Goal: Transaction & Acquisition: Download file/media

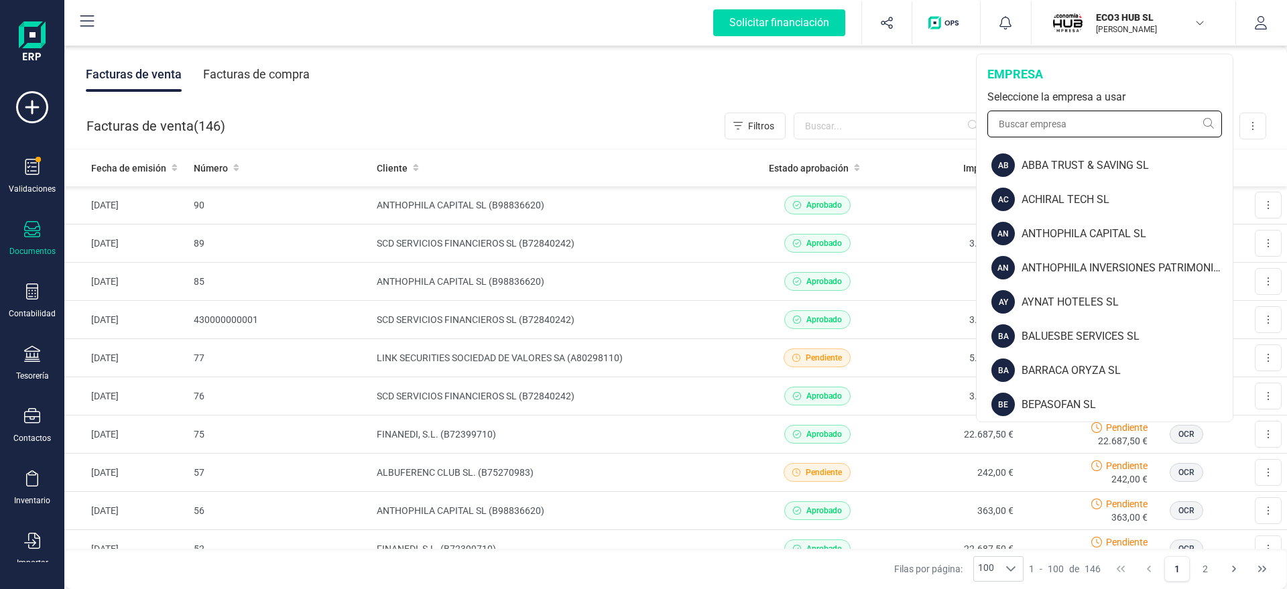
click at [1080, 127] on input "text" at bounding box center [1105, 124] width 235 height 27
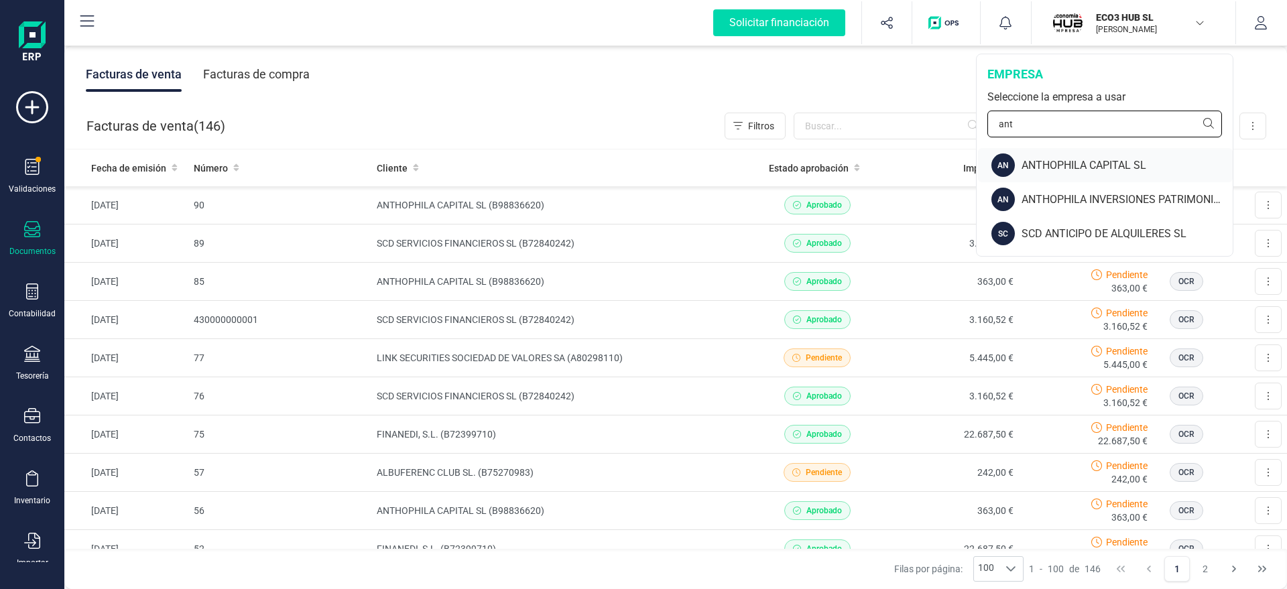
type input "ant"
click at [1060, 158] on div "ANTHOPHILA CAPITAL SL" at bounding box center [1127, 166] width 211 height 16
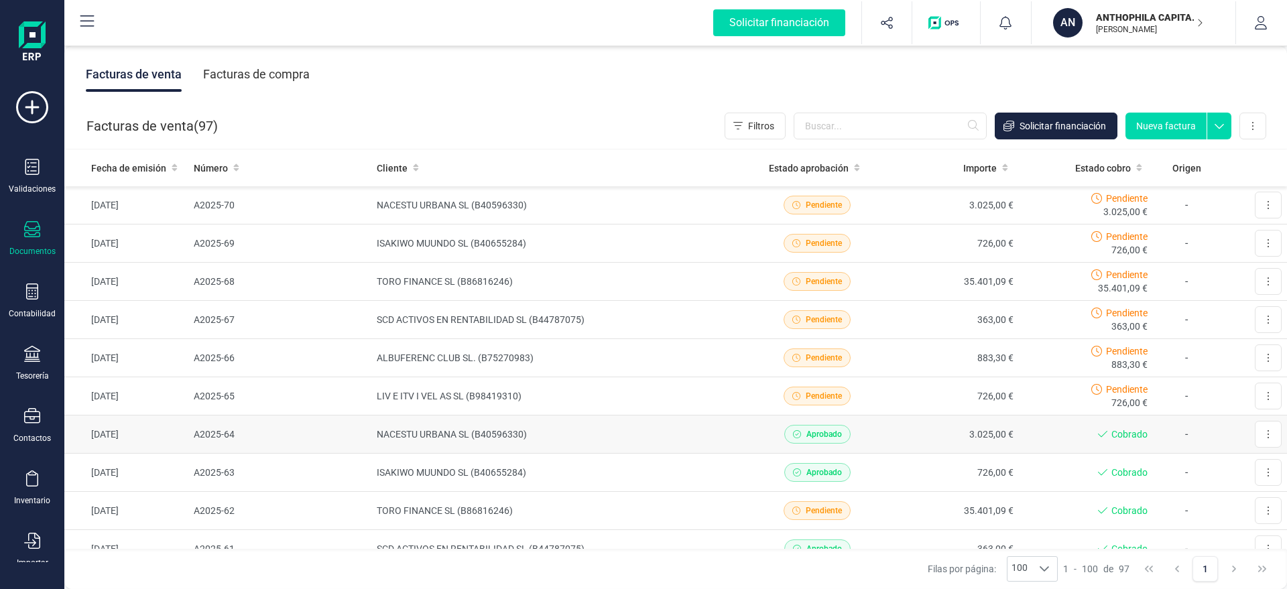
click at [664, 443] on td "NACESTU URBANA SL (B40596330)" at bounding box center [560, 435] width 378 height 38
click at [685, 472] on td "ISAKIWO MUUNDO SL (B40655284)" at bounding box center [560, 473] width 378 height 38
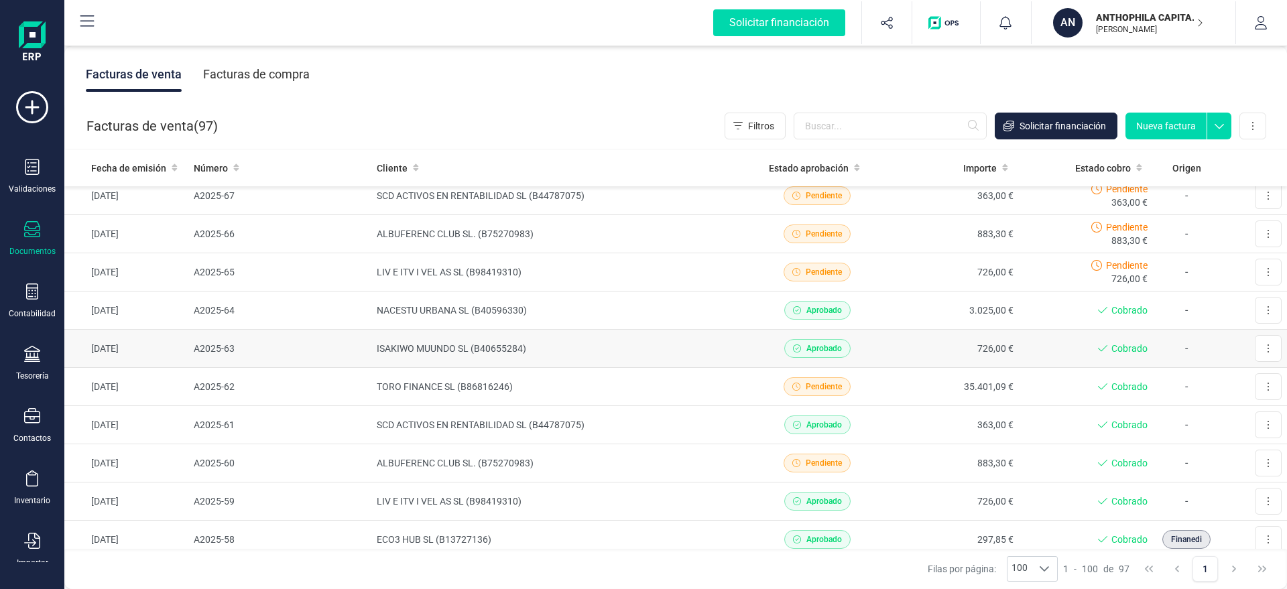
scroll to position [123, 0]
click at [654, 532] on td "ECO3 HUB SL (B13727136)" at bounding box center [560, 541] width 378 height 38
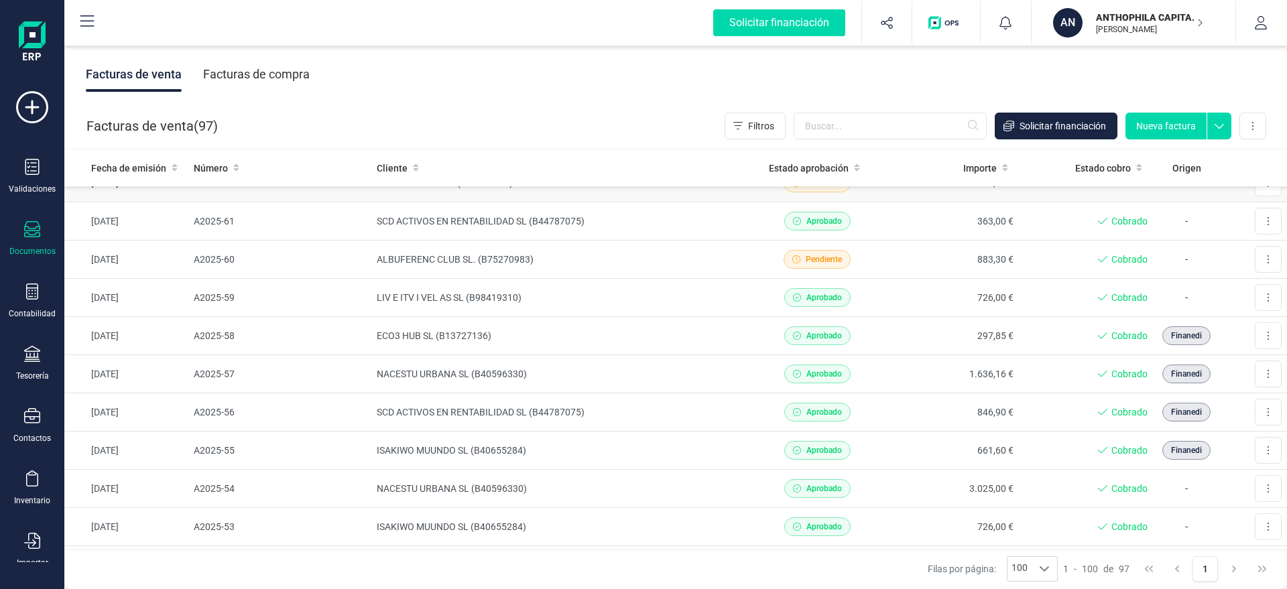
scroll to position [331, 0]
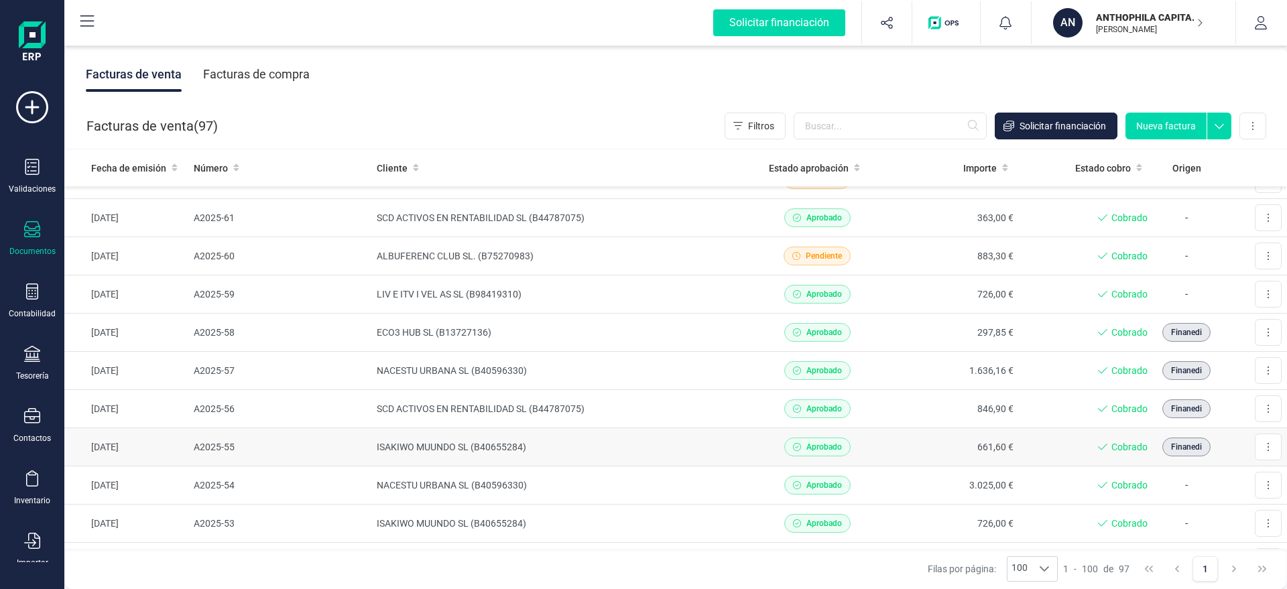
click at [909, 432] on td "661,60 €" at bounding box center [951, 447] width 135 height 38
click at [569, 410] on td "SCD ACTIVOS EN RENTABILIDAD SL (B44787075)" at bounding box center [560, 409] width 378 height 38
click at [574, 104] on div "Facturas de venta ( 97 ) Filtros Solicitar financiación Nueva factura Importar …" at bounding box center [676, 126] width 1223 height 46
click at [18, 349] on div "Tesorería" at bounding box center [32, 364] width 54 height 36
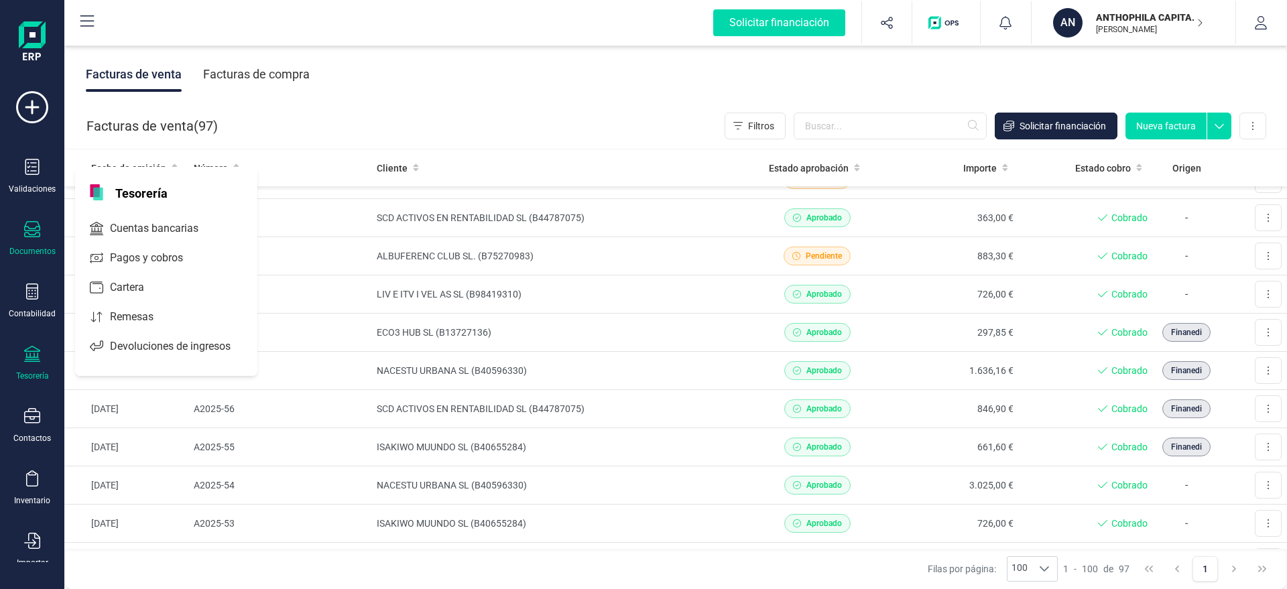
click at [40, 375] on div "Tesorería" at bounding box center [32, 376] width 33 height 11
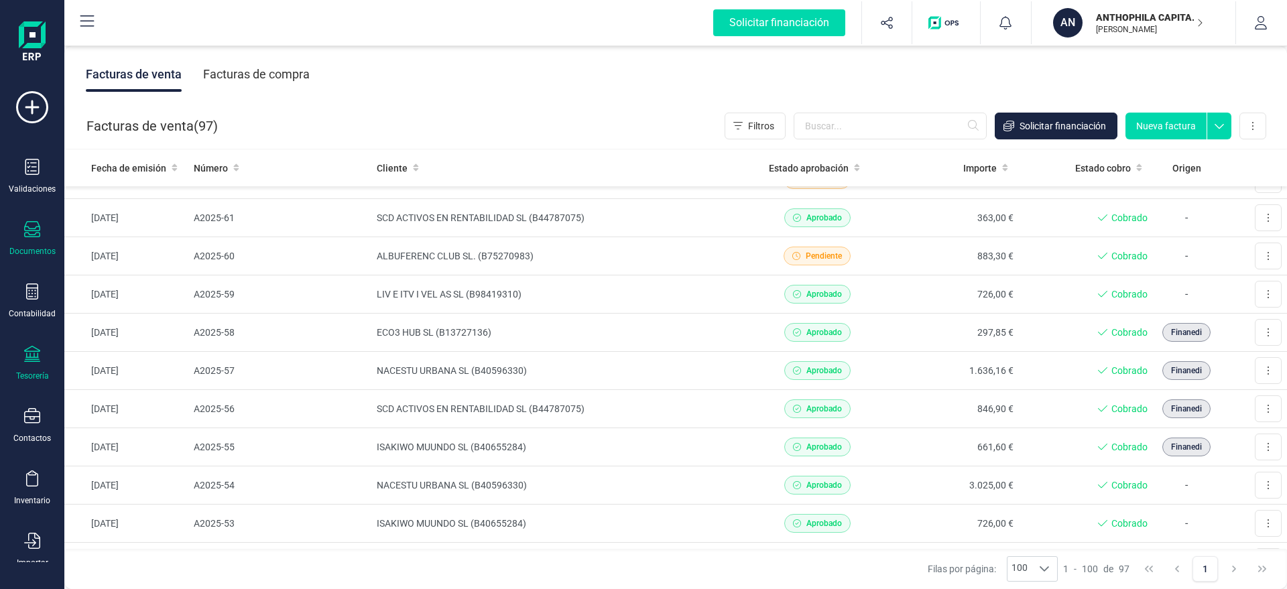
click at [30, 363] on div at bounding box center [32, 355] width 16 height 19
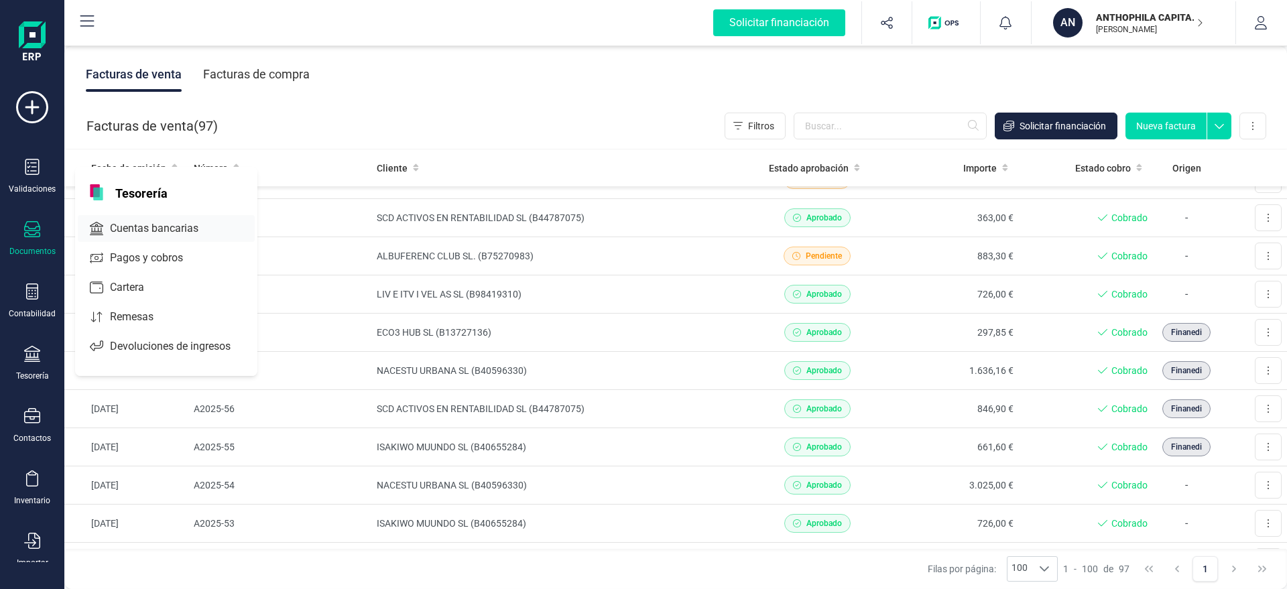
click at [135, 229] on span "Cuentas bancarias" at bounding box center [164, 229] width 118 height 16
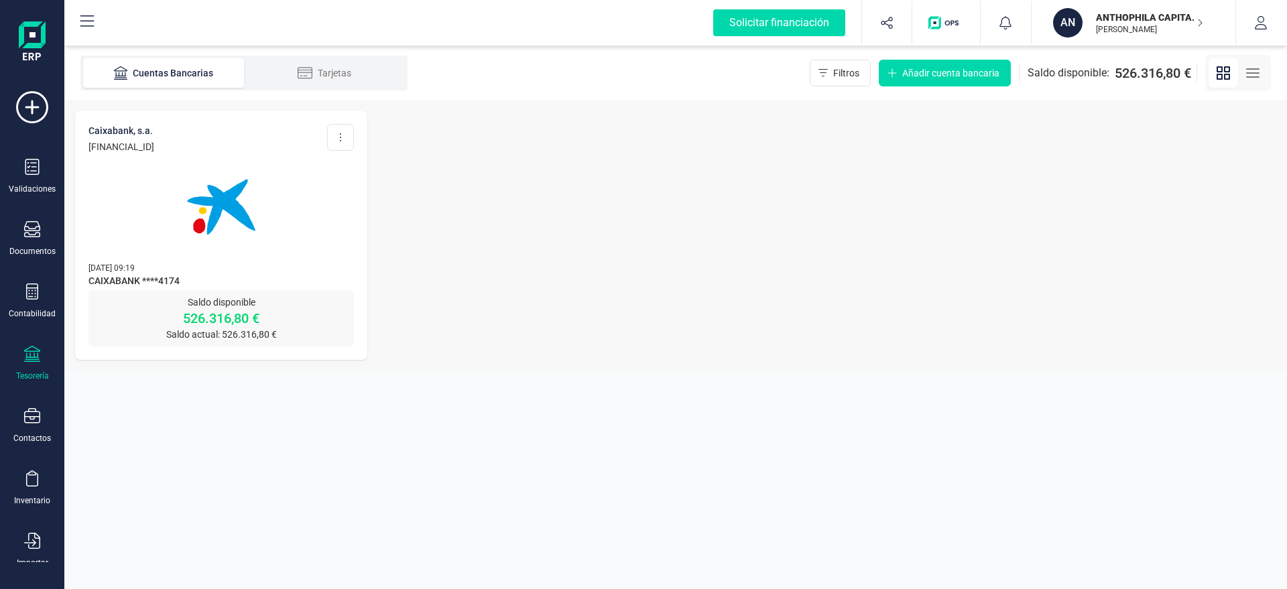
click at [229, 164] on img at bounding box center [221, 207] width 113 height 113
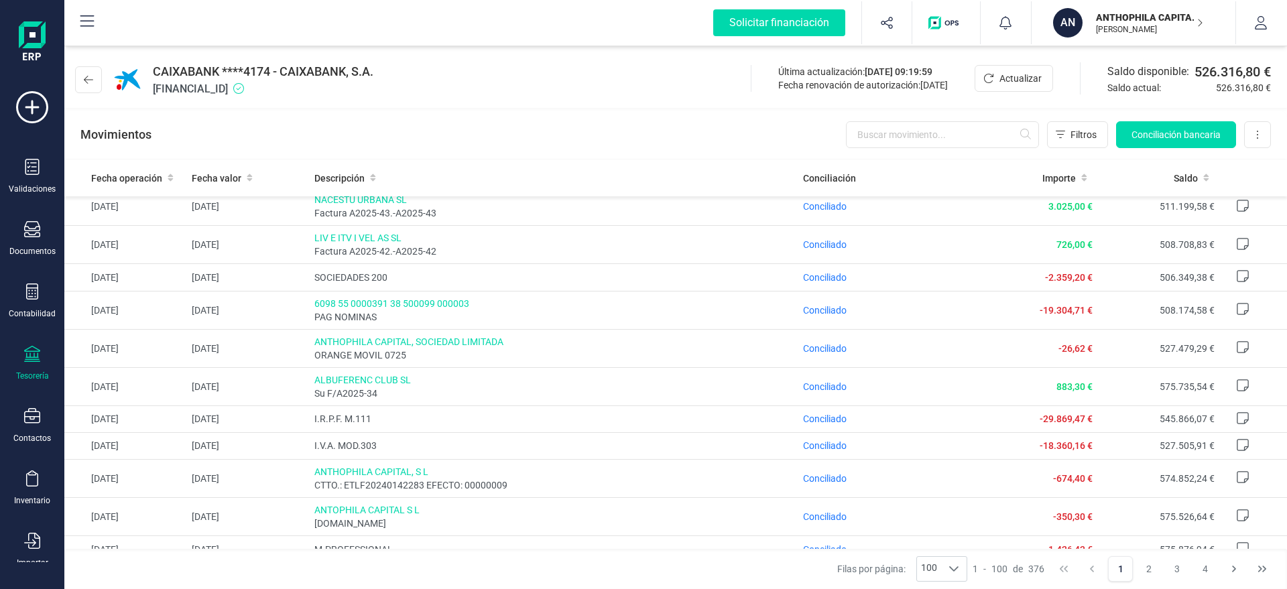
scroll to position [2048, 0]
click at [1125, 44] on div "Solicitar financiación Importaciones completadas 0 / 0 AN ANTHOPHILA CAPITAL SL…" at bounding box center [675, 23] width 1223 height 46
click at [1151, 30] on p "[PERSON_NAME]" at bounding box center [1149, 29] width 107 height 11
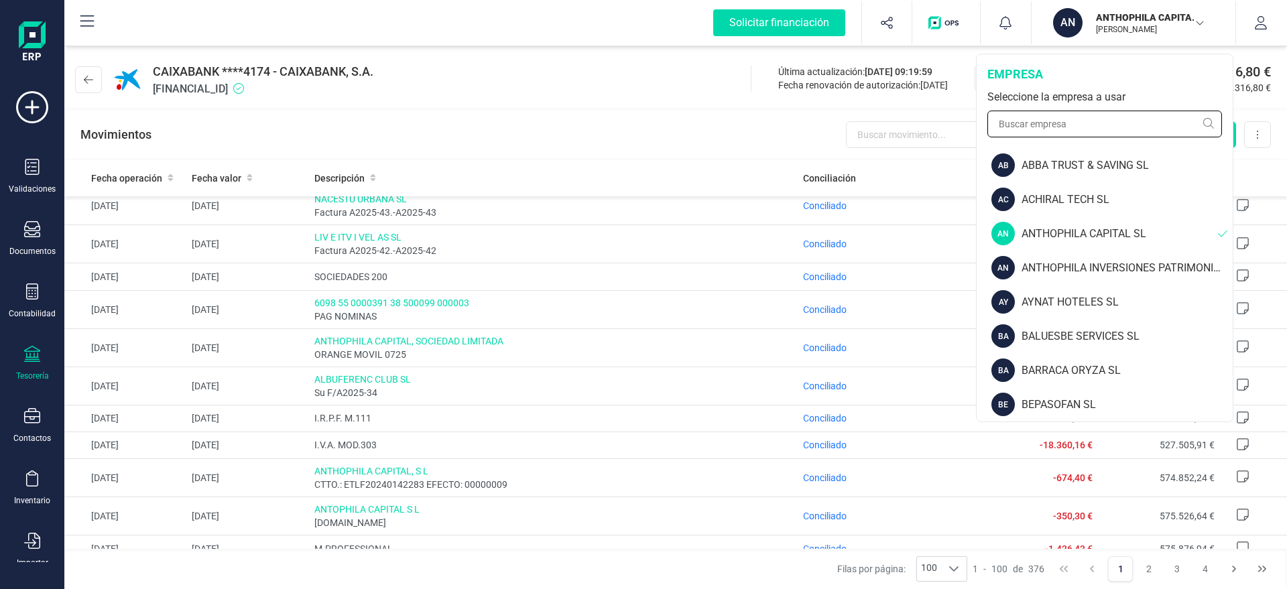
click at [1079, 113] on input "text" at bounding box center [1105, 124] width 235 height 27
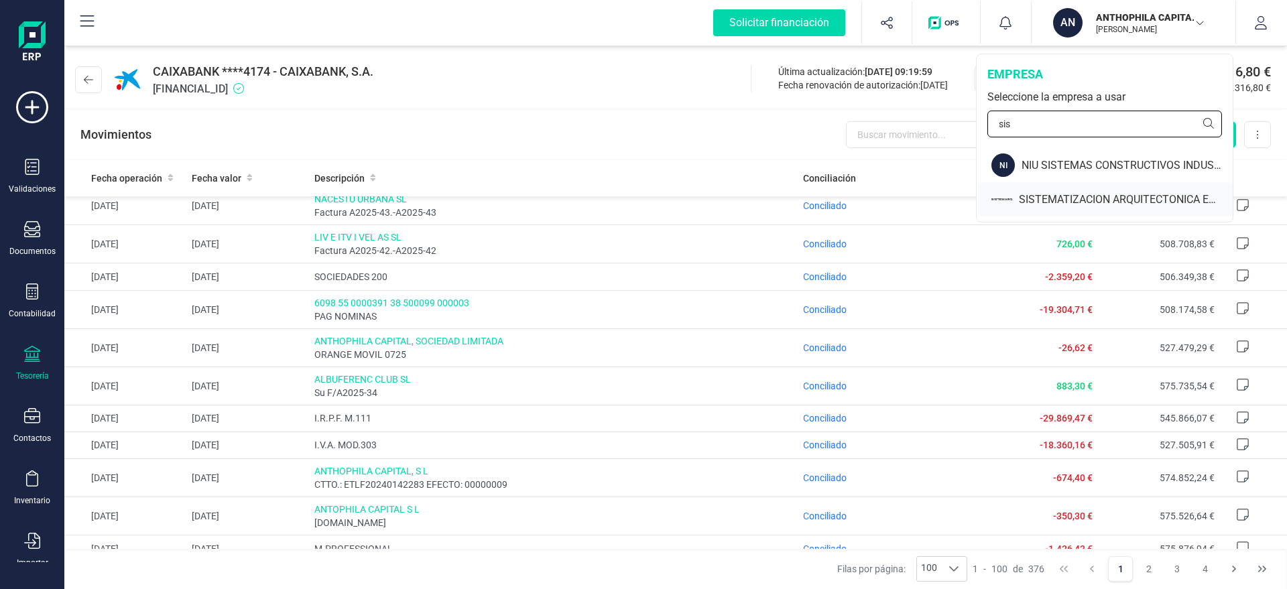
type input "sis"
click at [1027, 186] on div "SISTEMATIZACION ARQUITECTONICA EN REFORMAS SL" at bounding box center [1105, 199] width 255 height 34
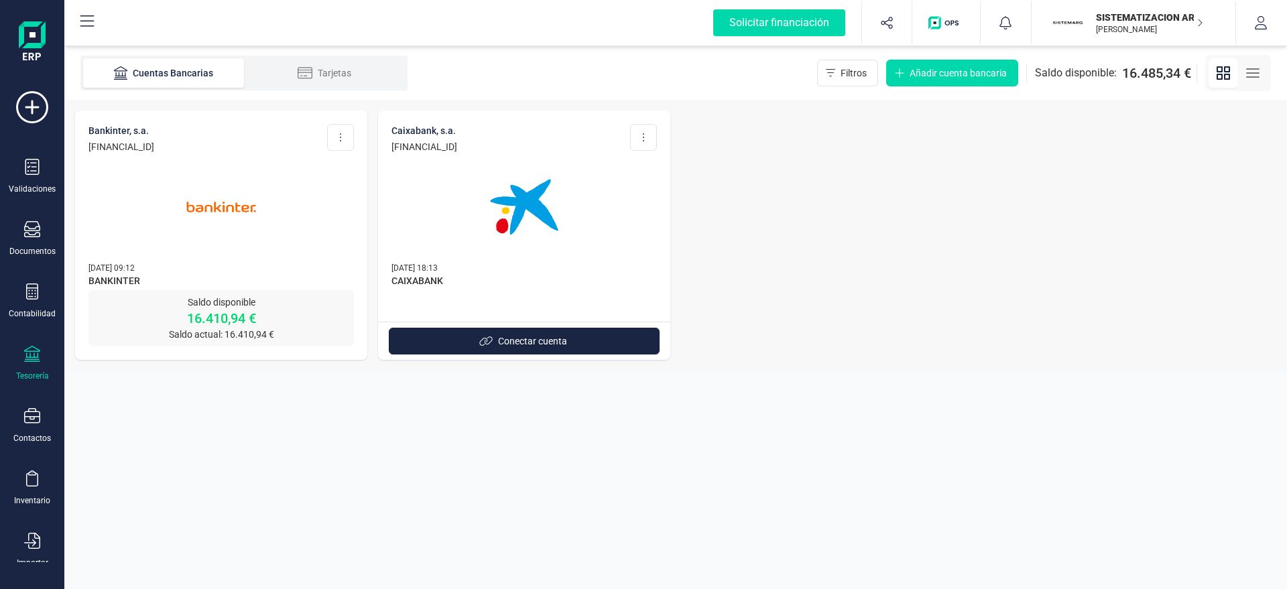
click at [219, 198] on img at bounding box center [221, 207] width 113 height 113
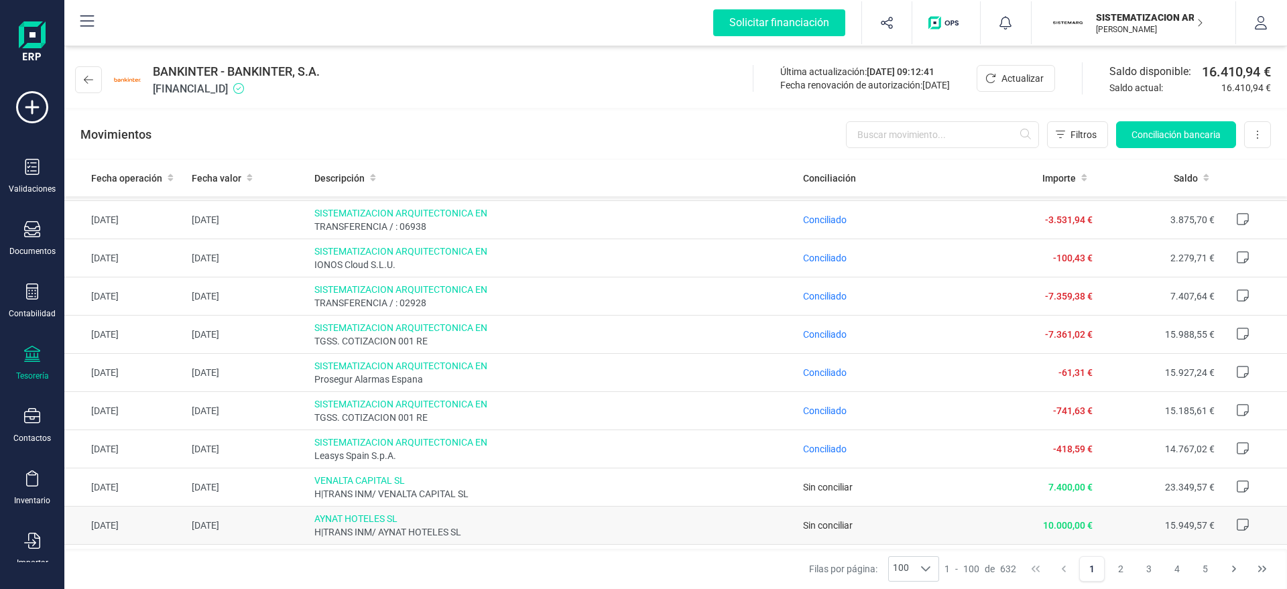
scroll to position [3455, 0]
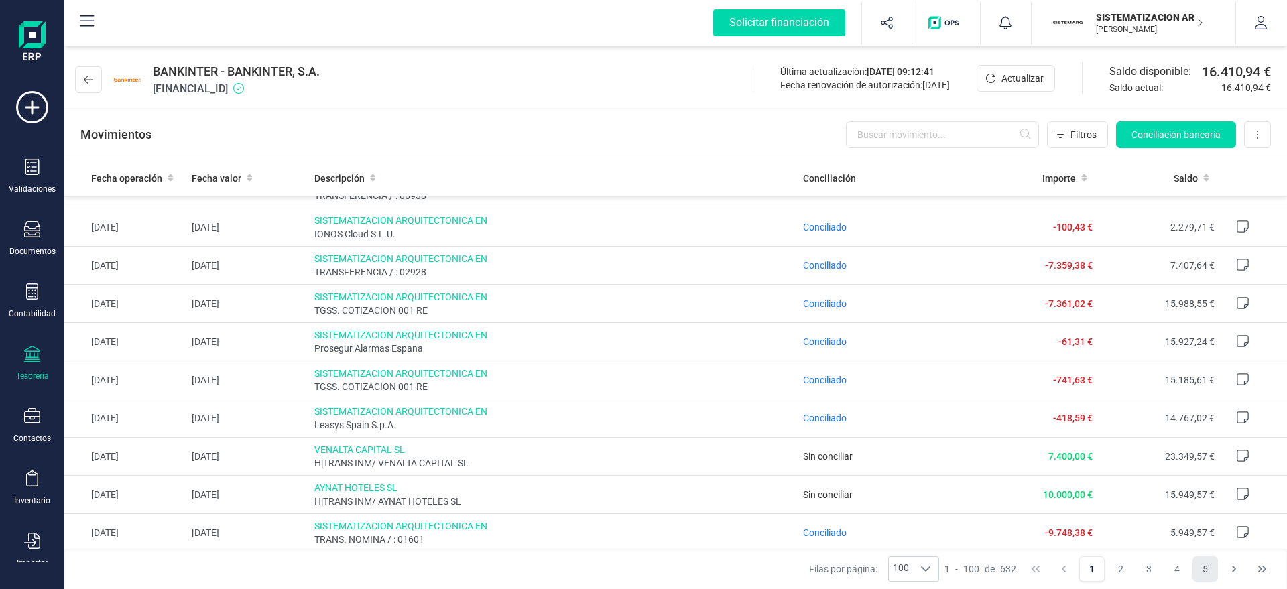
click at [1209, 565] on button "5" at bounding box center [1205, 569] width 25 height 25
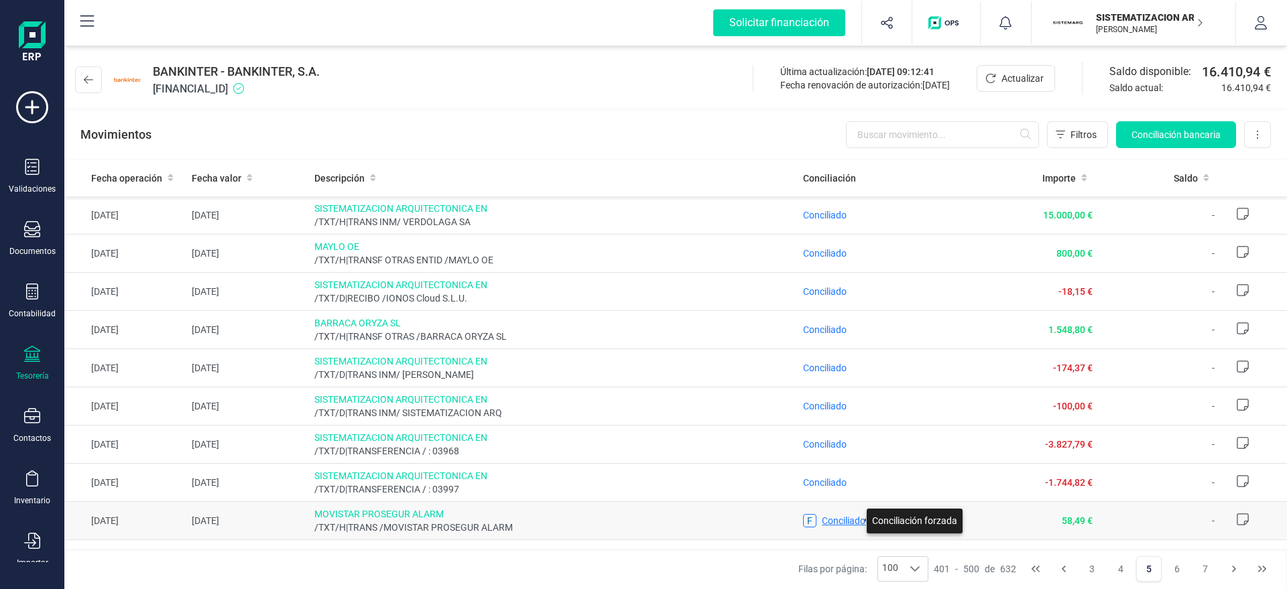
click at [836, 521] on span "Conciliado" at bounding box center [844, 521] width 44 height 11
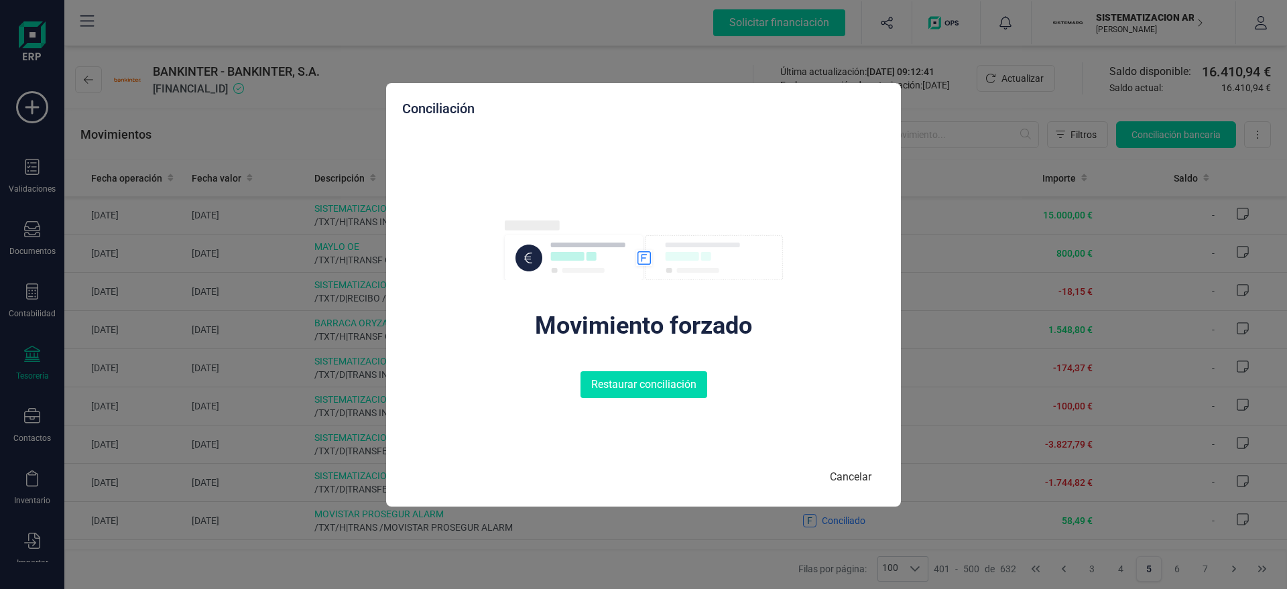
drag, startPoint x: 436, startPoint y: 140, endPoint x: 549, endPoint y: 221, distance: 139.4
click at [549, 221] on div "Movimiento forzado Restaurar conciliación" at bounding box center [643, 288] width 483 height 319
click at [841, 473] on button "Cancelar" at bounding box center [851, 477] width 68 height 27
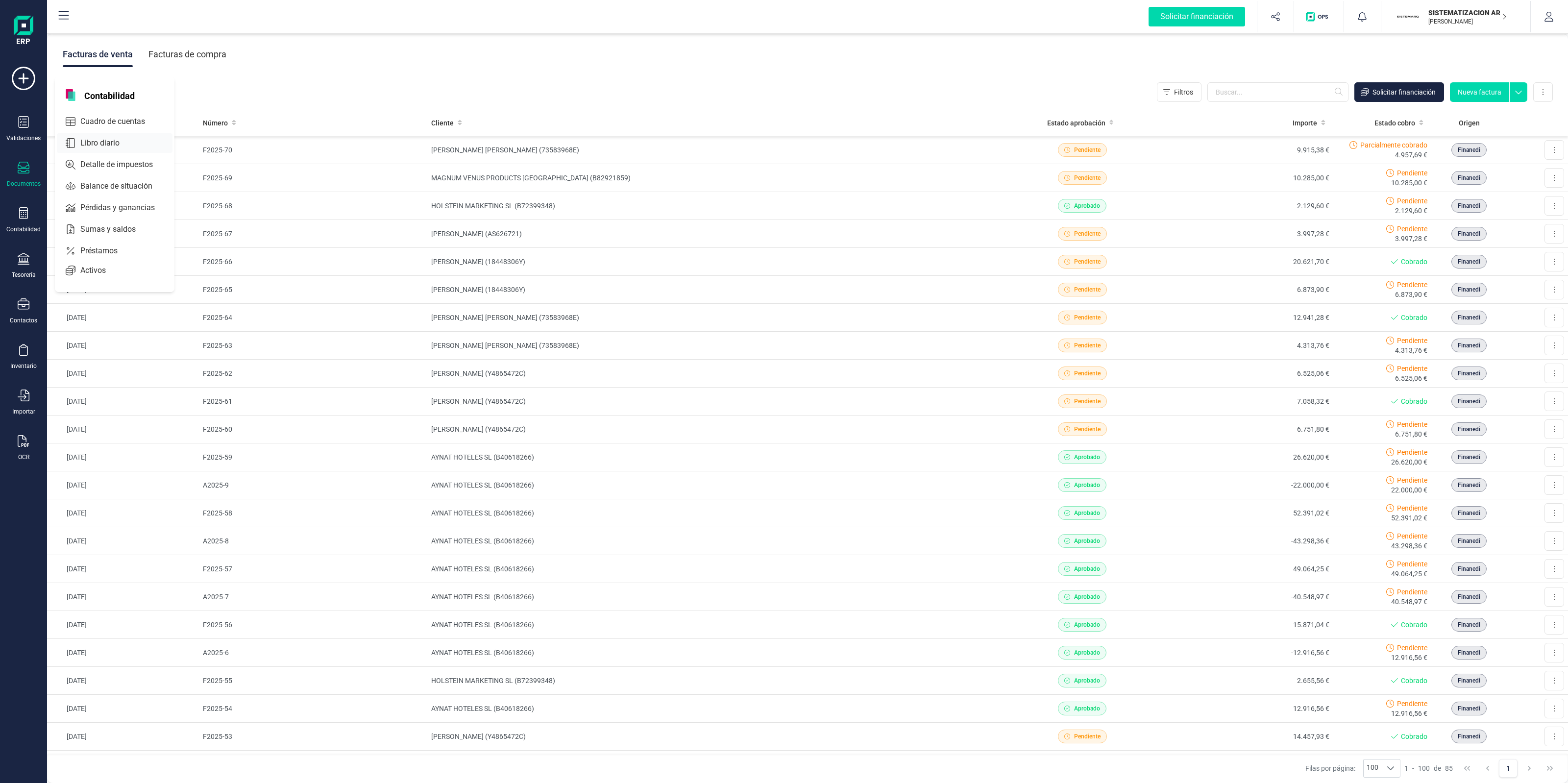
click at [113, 133] on div "Libro diario" at bounding box center [115, 143] width 115 height 20
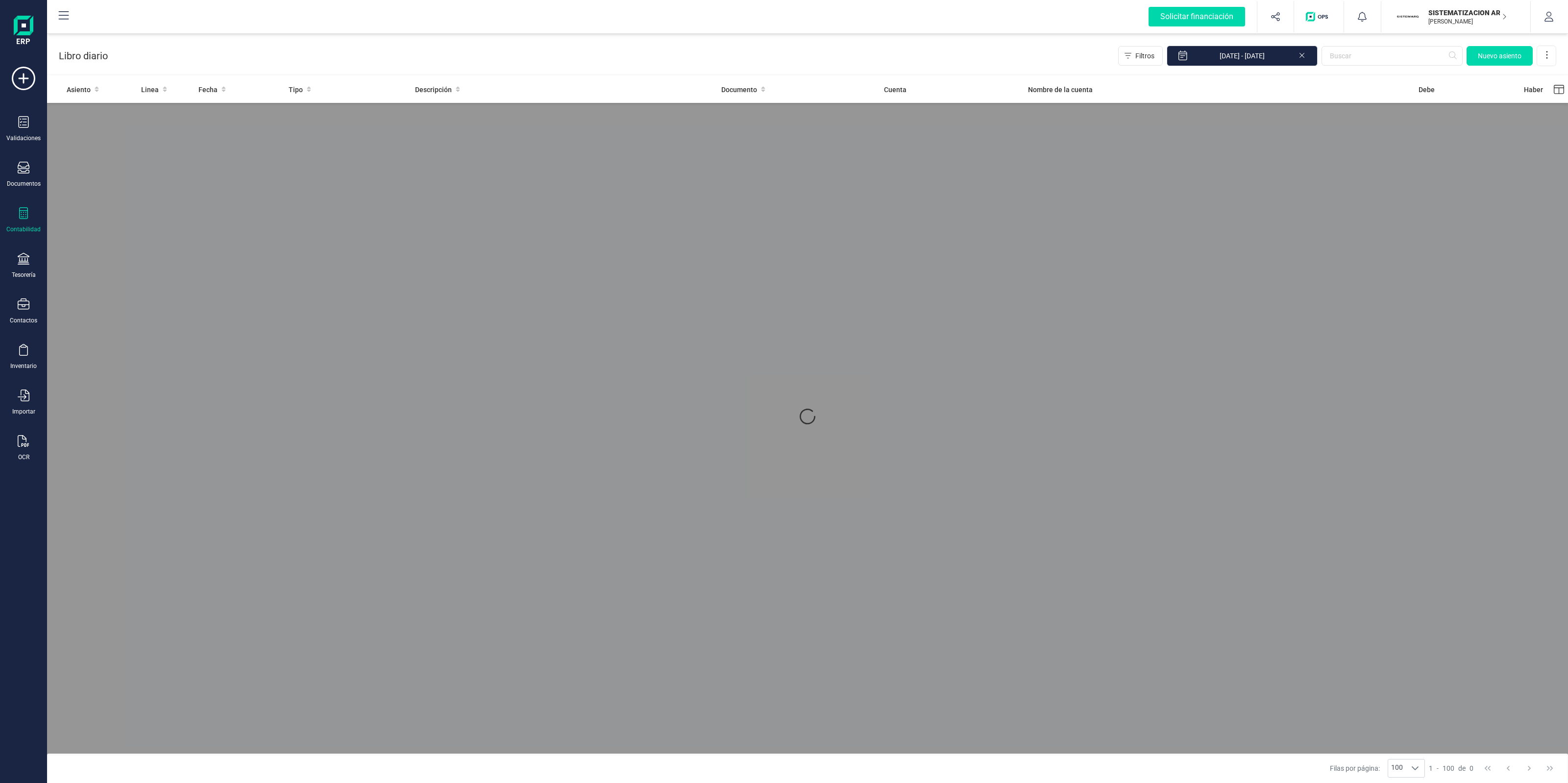
click at [1433, 18] on p "[PERSON_NAME]" at bounding box center [1467, 21] width 78 height 8
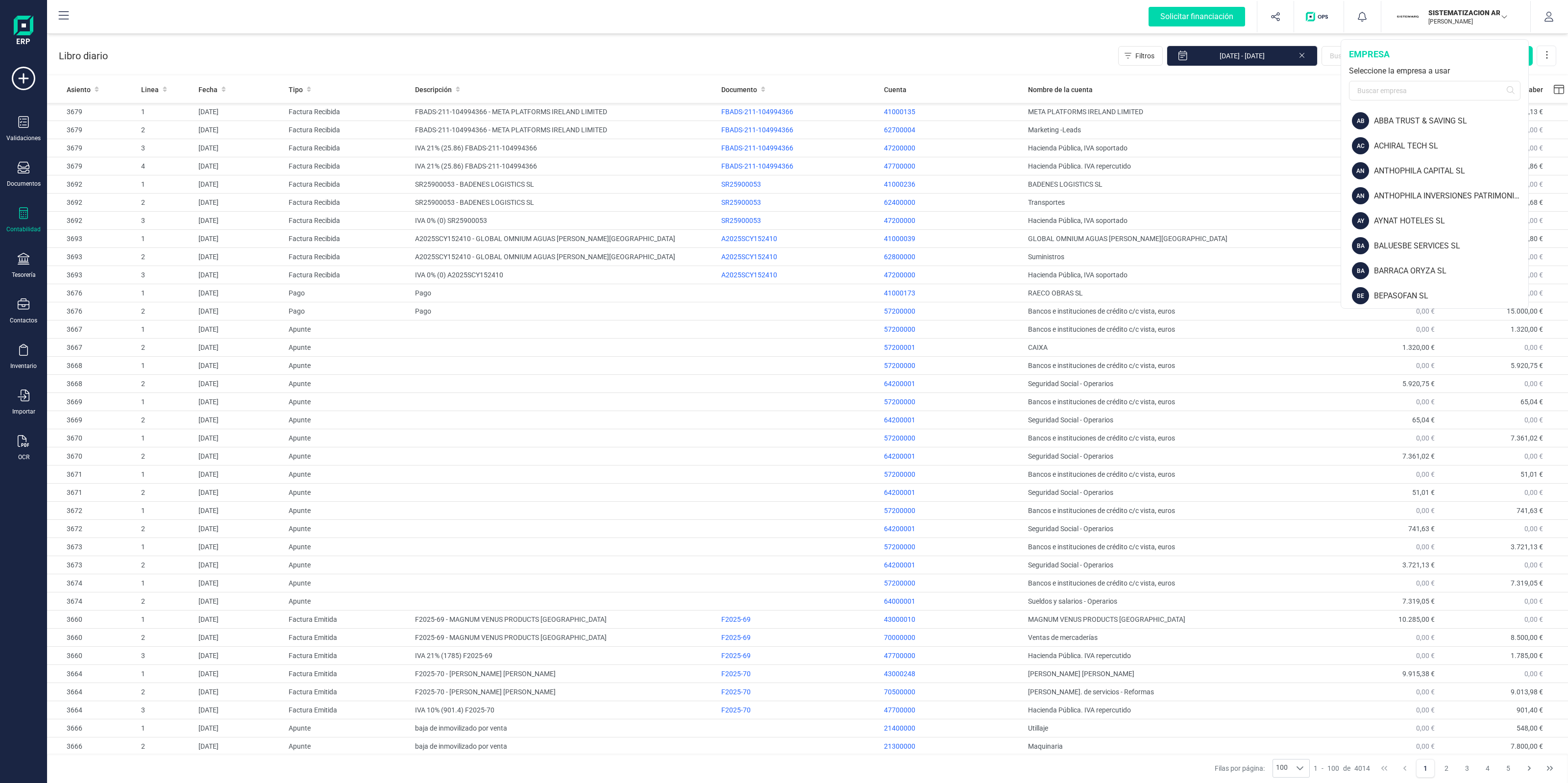
click at [26, 221] on div "Contabilidad" at bounding box center [23, 221] width 39 height 26
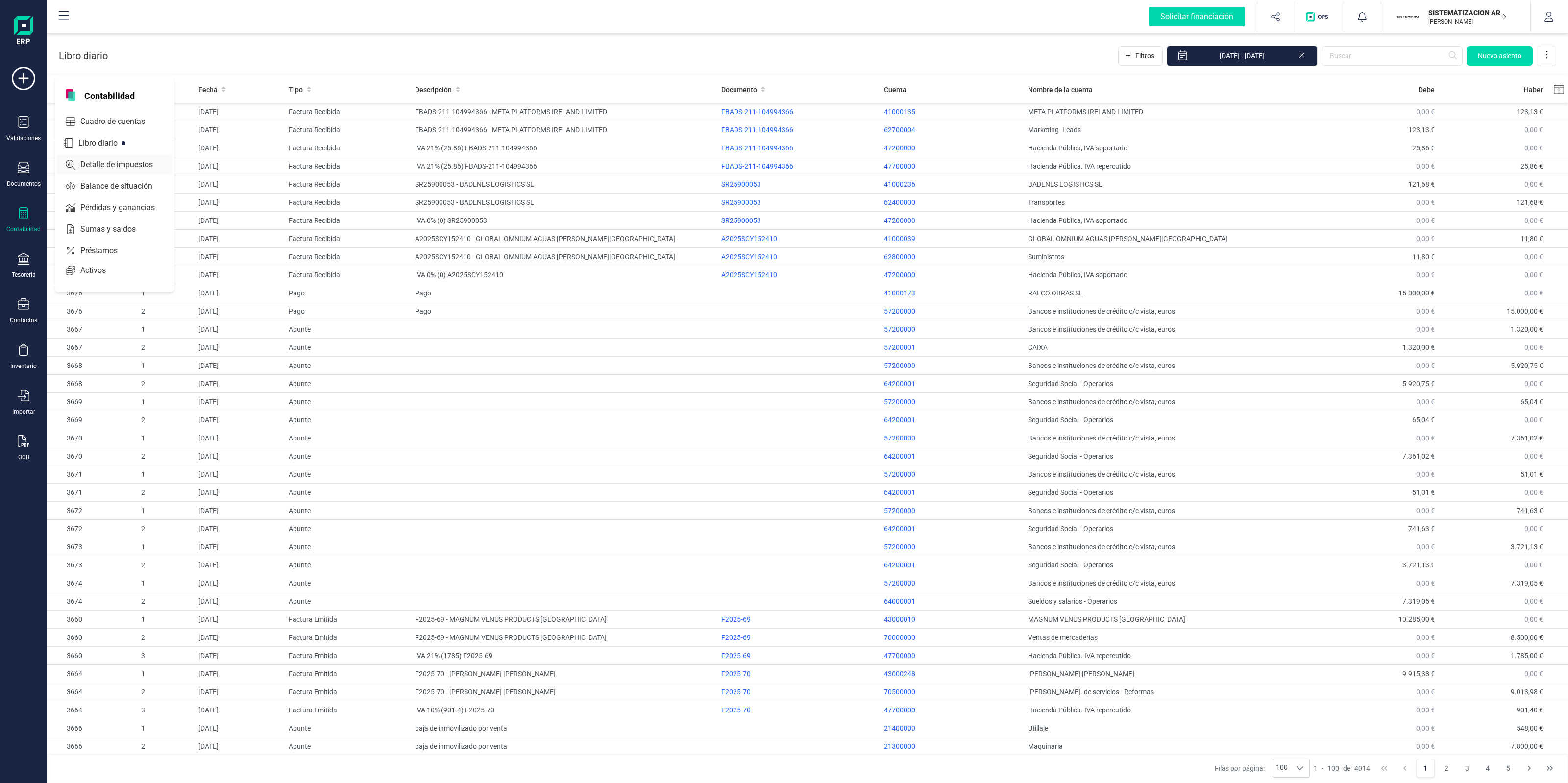
click at [134, 159] on span "Detalle de impuestos" at bounding box center [123, 164] width 94 height 12
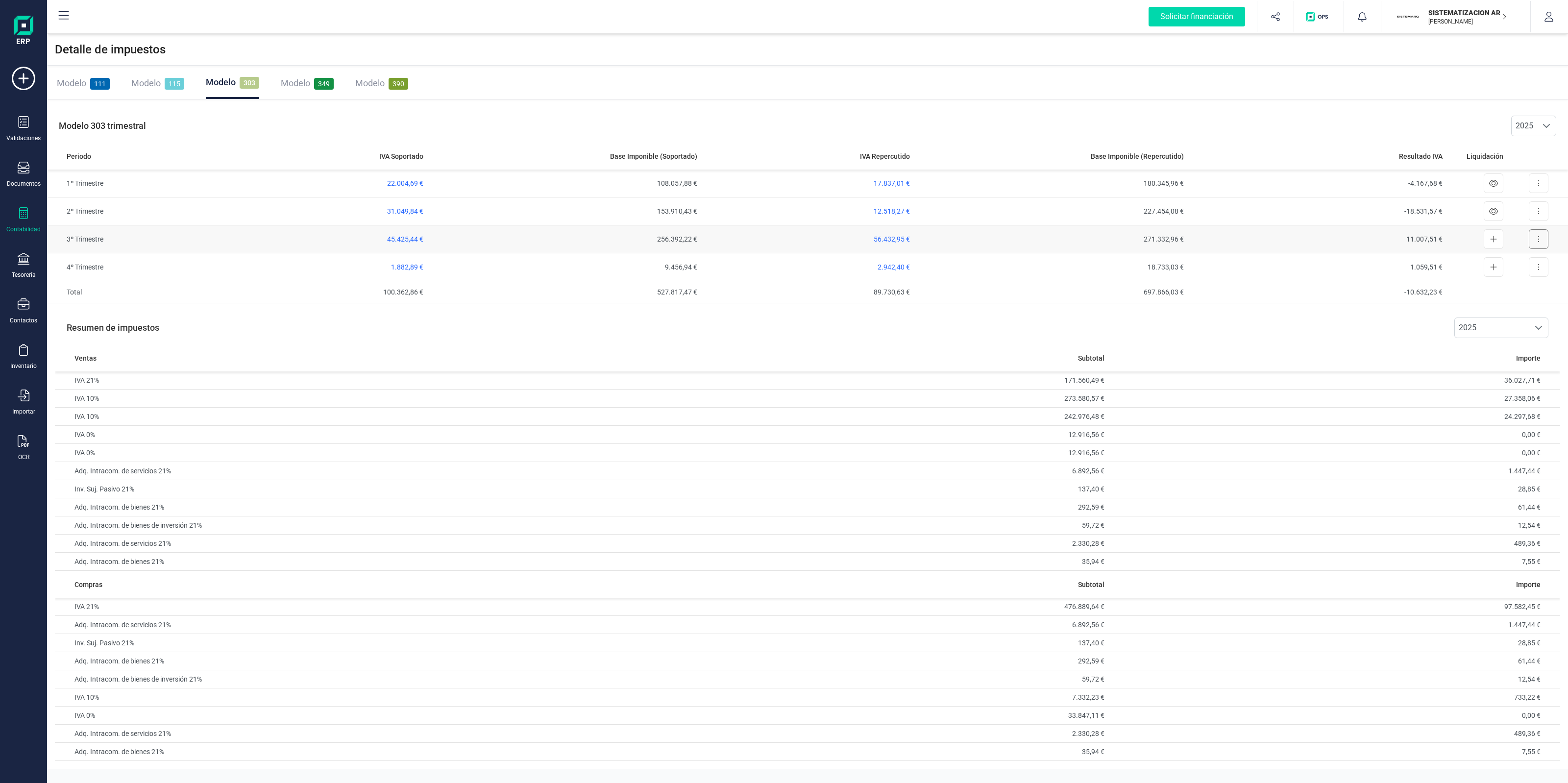
click at [1540, 245] on button at bounding box center [1538, 239] width 20 height 20
click at [1525, 265] on span "Exportar detalle" at bounding box center [1516, 262] width 48 height 10
click at [1534, 241] on button at bounding box center [1538, 239] width 20 height 20
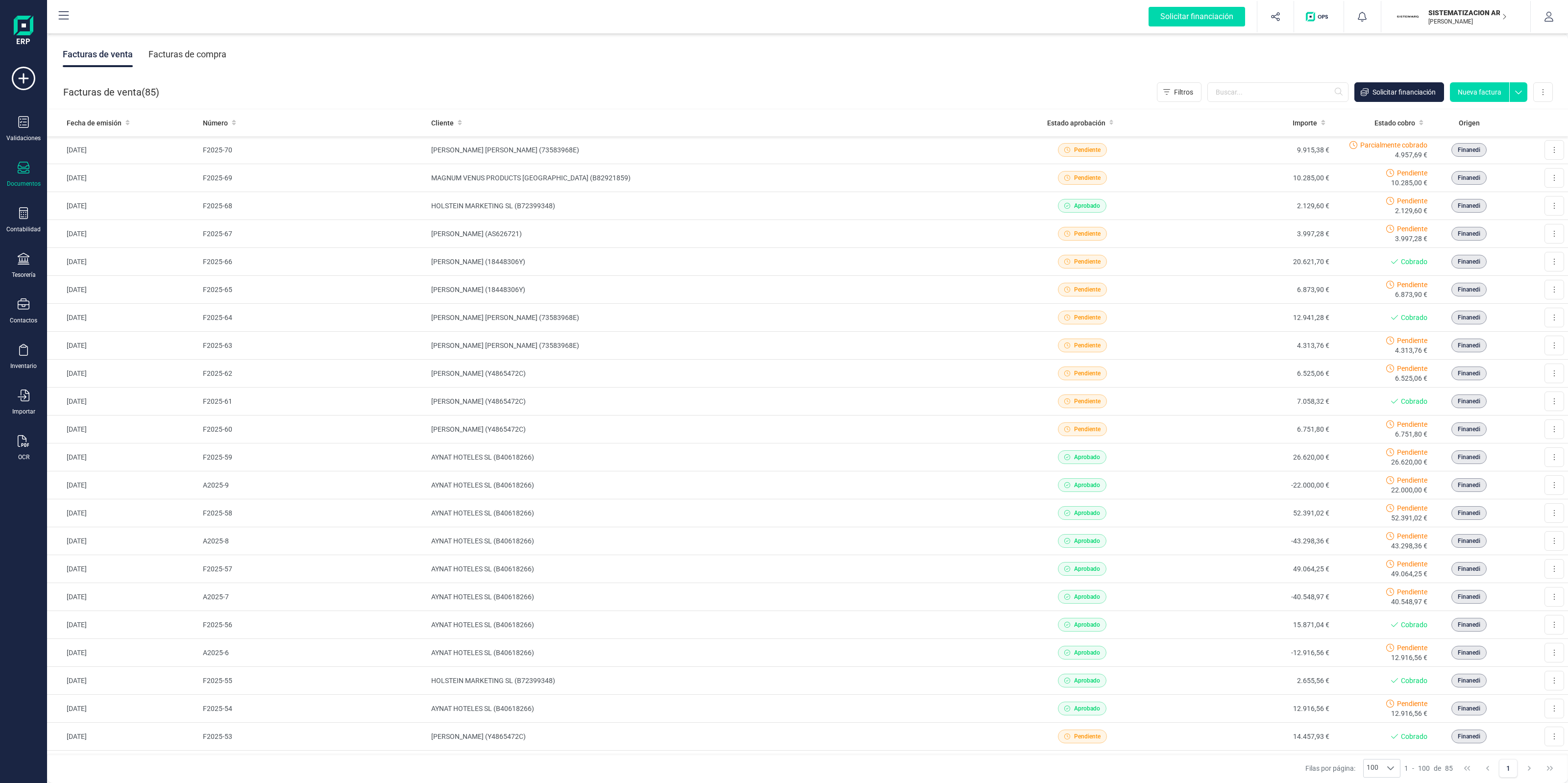
click at [18, 211] on icon at bounding box center [23, 213] width 12 height 12
click at [106, 155] on div "Detalle de impuestos" at bounding box center [115, 164] width 115 height 20
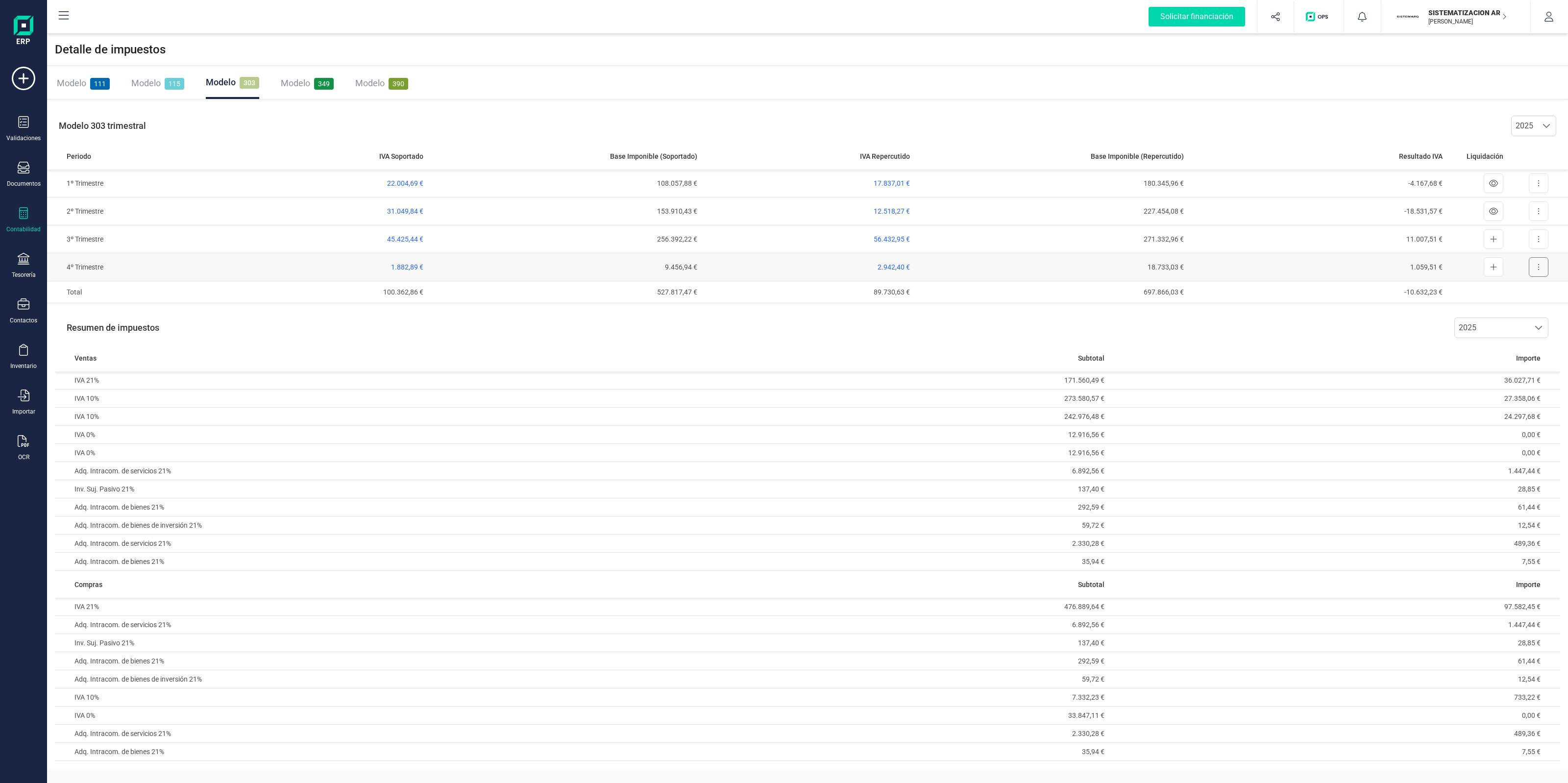
click at [1537, 268] on icon at bounding box center [1538, 267] width 2 height 8
click at [1514, 285] on button "Exportar detalle" at bounding box center [1511, 291] width 74 height 20
click at [1542, 213] on button at bounding box center [1538, 211] width 20 height 20
click at [1519, 232] on span "Exportar detalle" at bounding box center [1516, 235] width 48 height 10
click at [1462, 12] on p "SISTEMATIZACION ARQUITECTONICA EN REFORMAS SL" at bounding box center [1467, 12] width 78 height 10
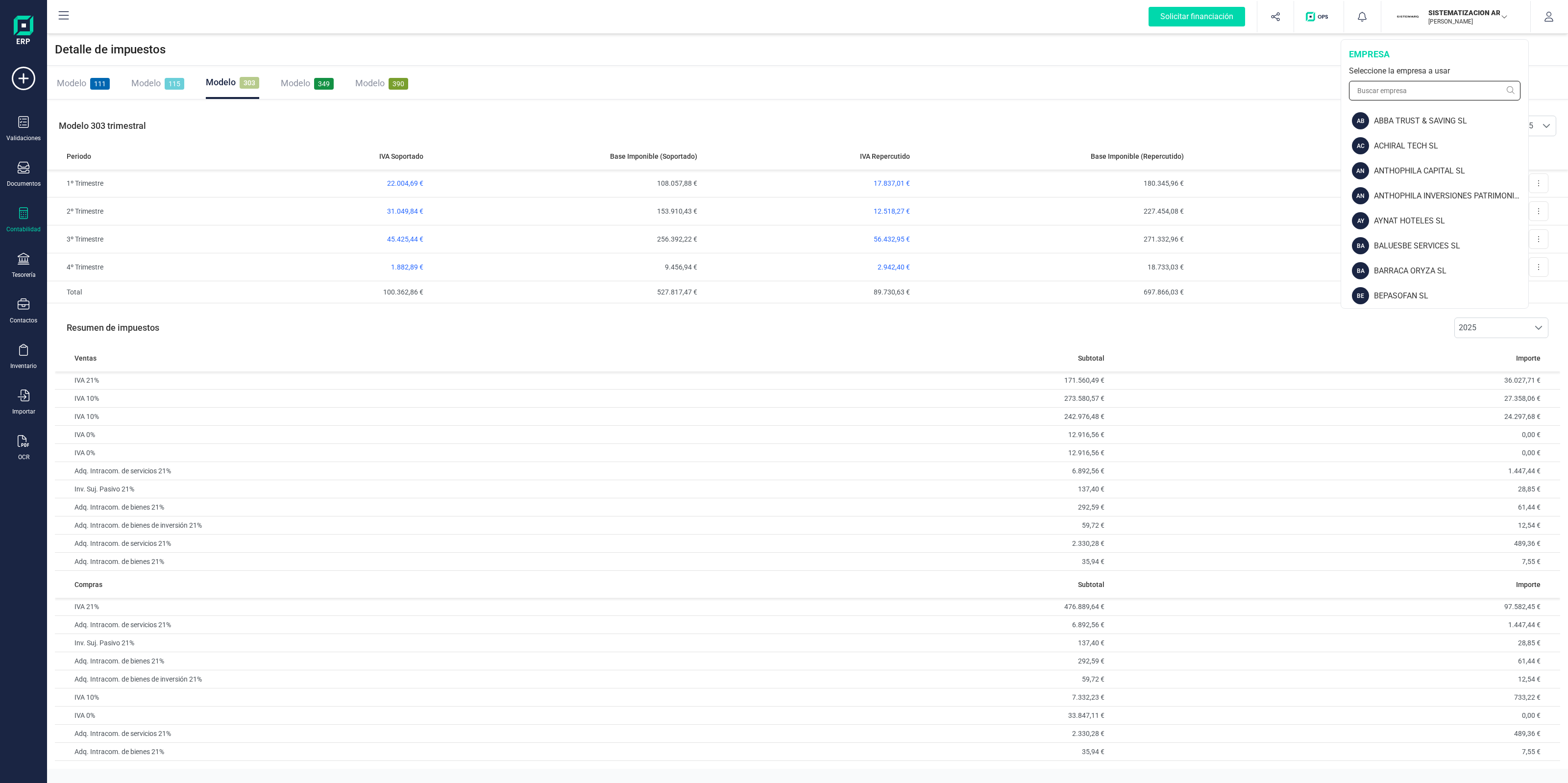
click at [1419, 89] on input "text" at bounding box center [1434, 91] width 172 height 20
type input "finan"
click at [1364, 143] on img at bounding box center [1359, 145] width 15 height 17
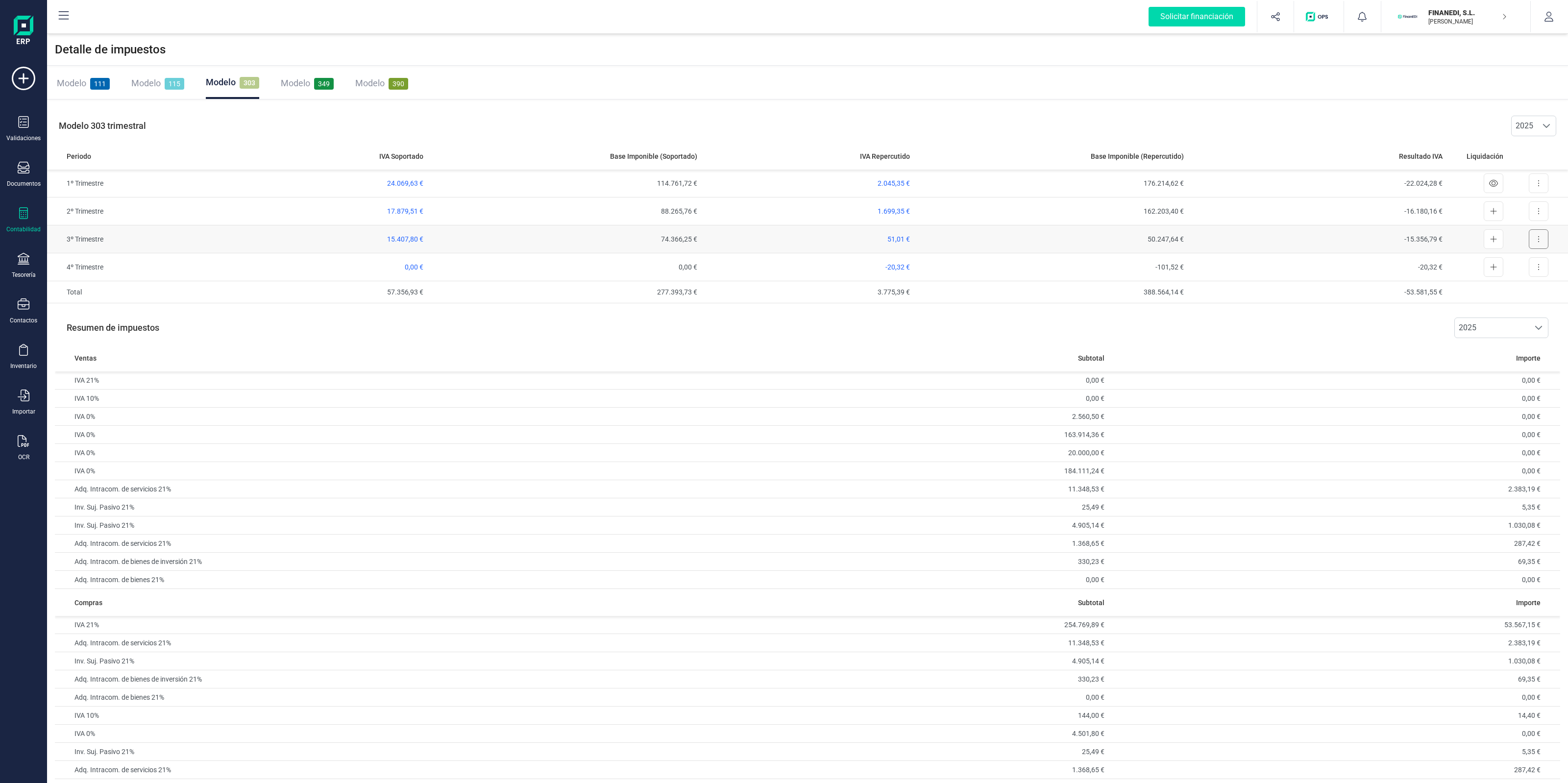
click at [1537, 238] on icon at bounding box center [1538, 239] width 2 height 8
click at [1509, 260] on span "Exportar detalle" at bounding box center [1516, 262] width 48 height 10
